Goal: Task Accomplishment & Management: Manage account settings

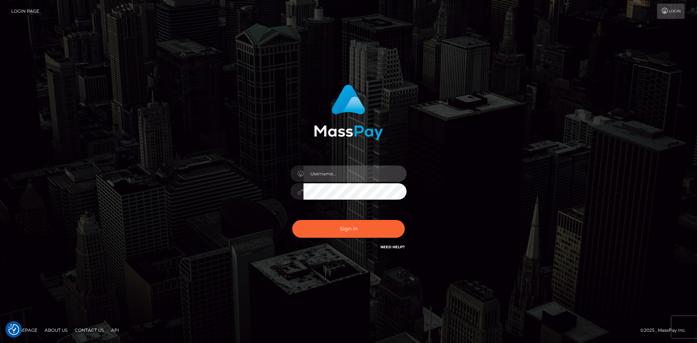
click at [322, 174] on input "text" at bounding box center [355, 174] width 103 height 16
type input "[EMAIL_ADDRESS][DOMAIN_NAME]"
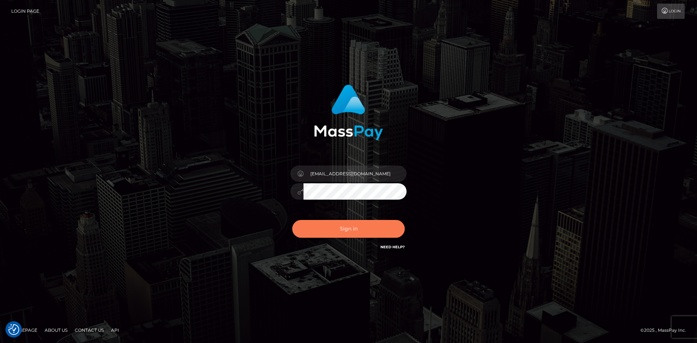
click at [358, 226] on button "Sign in" at bounding box center [348, 229] width 113 height 18
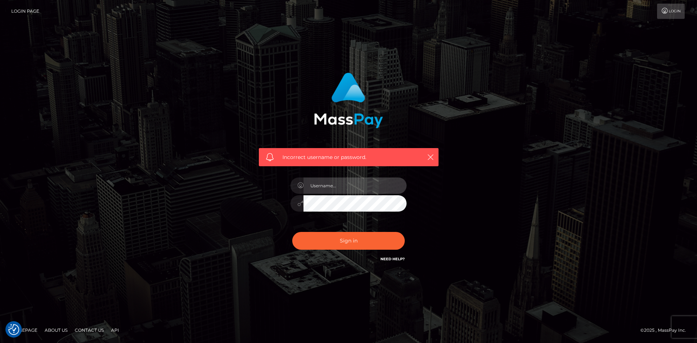
click at [352, 187] on input "text" at bounding box center [355, 186] width 103 height 16
type input "[EMAIL_ADDRESS][DOMAIN_NAME]"
click at [298, 203] on div at bounding box center [349, 202] width 116 height 14
click at [517, 242] on div "Incorrect username or password. valeria7k29@gmail.com" at bounding box center [349, 171] width 414 height 209
click at [321, 237] on button "Sign in" at bounding box center [348, 241] width 113 height 18
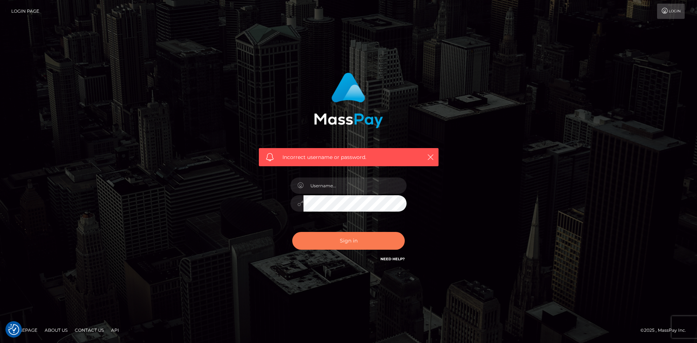
click at [343, 242] on button "Sign in" at bounding box center [348, 241] width 113 height 18
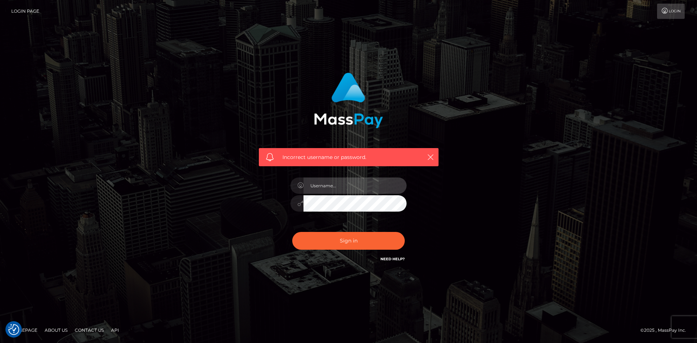
click at [339, 184] on input "text" at bounding box center [355, 186] width 103 height 16
type input "[EMAIL_ADDRESS][DOMAIN_NAME]"
click at [326, 242] on button "Sign in" at bounding box center [348, 241] width 113 height 18
click at [356, 187] on input "text" at bounding box center [355, 186] width 103 height 16
type input "[EMAIL_ADDRESS][DOMAIN_NAME]"
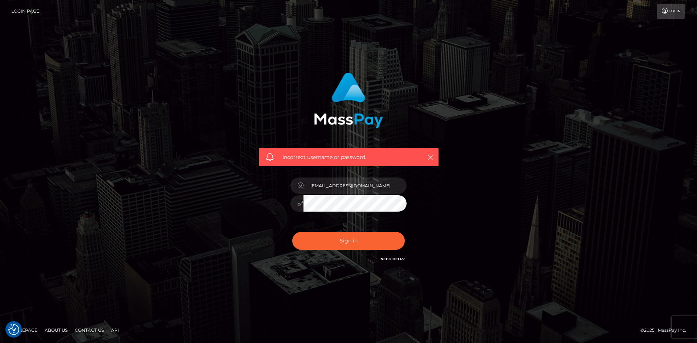
click at [292, 232] on button "Sign in" at bounding box center [348, 241] width 113 height 18
click at [674, 11] on link "Login" at bounding box center [671, 11] width 28 height 15
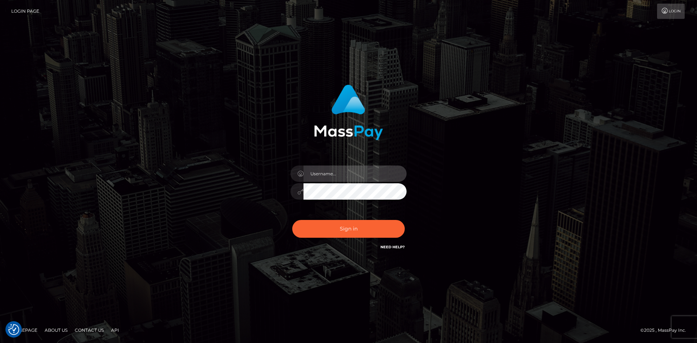
click at [321, 173] on input "text" at bounding box center [355, 174] width 103 height 16
type input "valeria7k29@gmail.com"
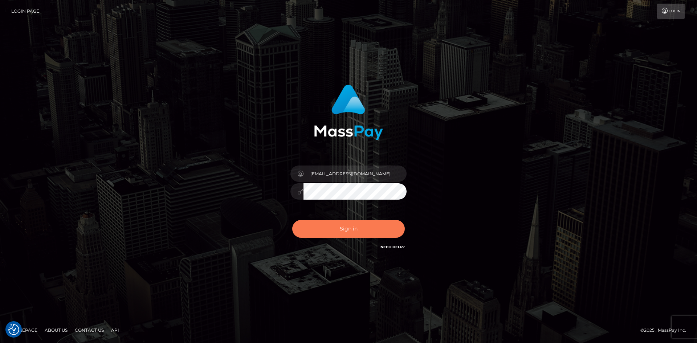
click at [320, 233] on button "Sign in" at bounding box center [348, 229] width 113 height 18
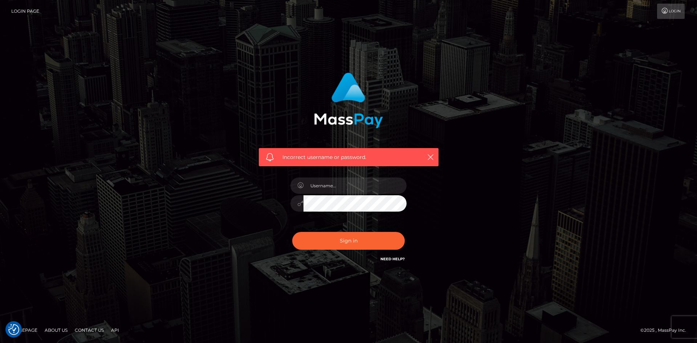
click at [394, 259] on link "Need Help?" at bounding box center [393, 259] width 24 height 5
click at [479, 135] on div "Incorrect username or password." at bounding box center [349, 171] width 414 height 209
